Goal: Use online tool/utility: Utilize a website feature to perform a specific function

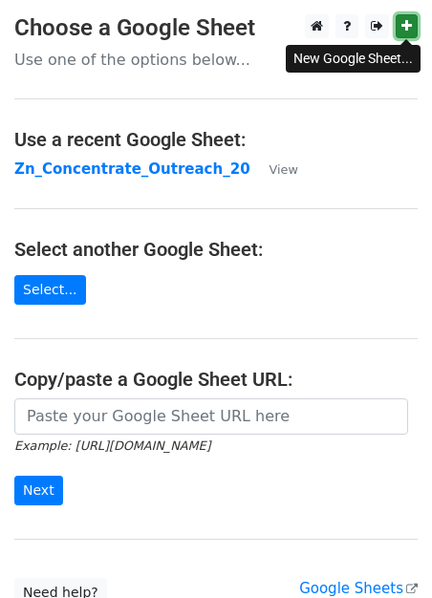
click at [406, 31] on icon at bounding box center [406, 25] width 11 height 13
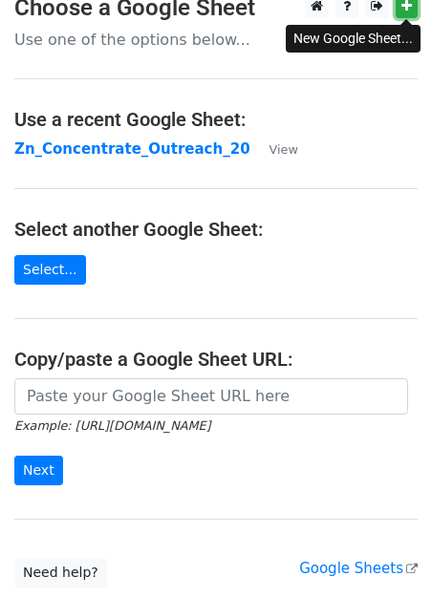
scroll to position [22, 0]
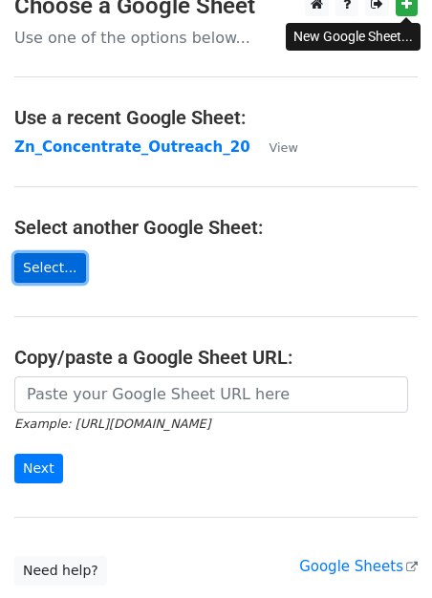
click at [48, 266] on link "Select..." at bounding box center [50, 268] width 72 height 30
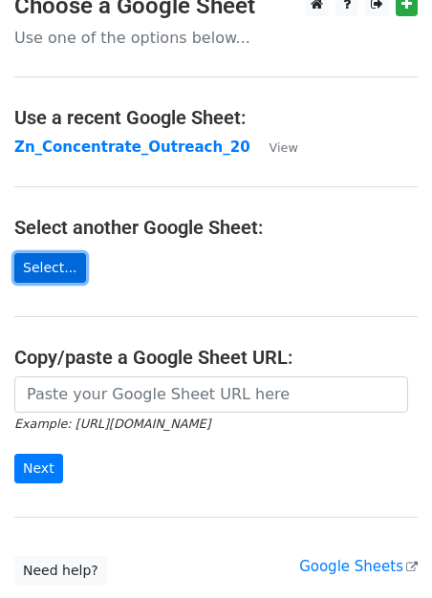
click at [57, 268] on link "Select..." at bounding box center [50, 268] width 72 height 30
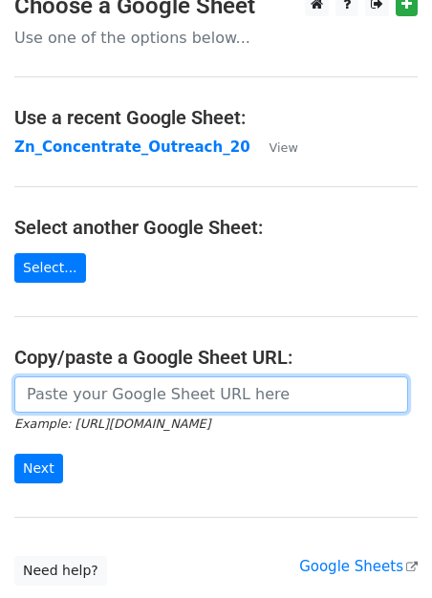
click at [55, 407] on input "url" at bounding box center [210, 394] width 393 height 36
paste input "https://docs.google.com/spreadsheets/d/14oDcbWICShcM_WiPa0-3WYVpCj0HugajwCpCzZ-…"
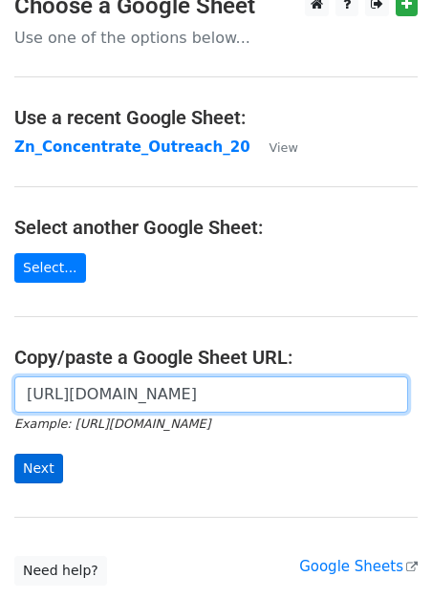
type input "https://docs.google.com/spreadsheets/d/14oDcbWICShcM_WiPa0-3WYVpCj0HugajwCpCzZ-…"
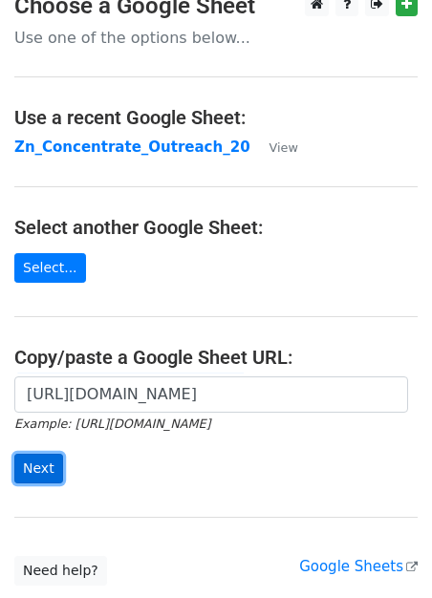
click at [32, 475] on input "Next" at bounding box center [38, 469] width 49 height 30
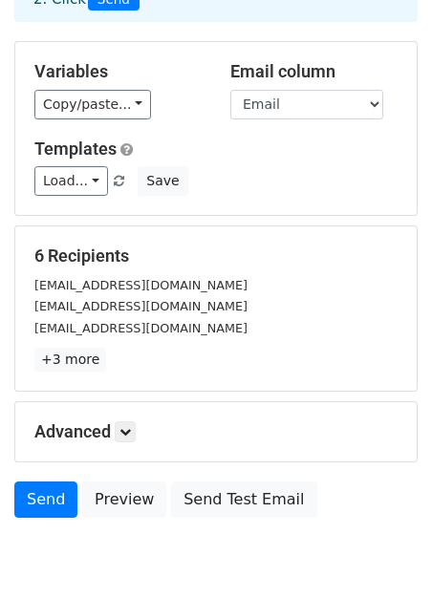
scroll to position [119, 0]
